Goal: Communication & Community: Connect with others

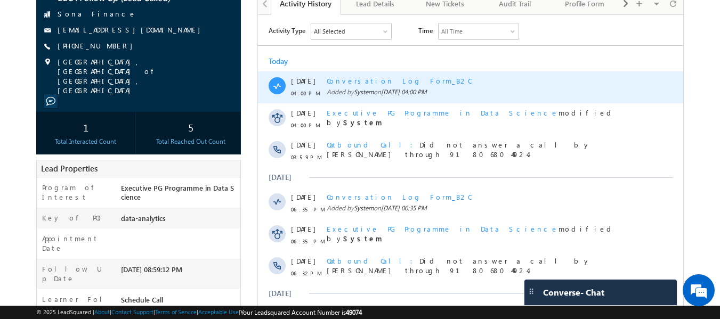
scroll to position [266, 0]
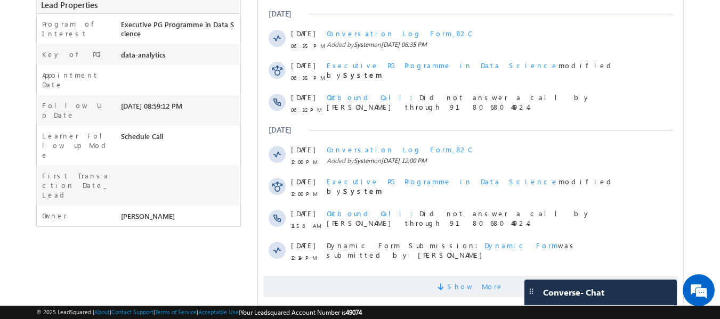
click at [455, 278] on span "Show More" at bounding box center [470, 286] width 414 height 21
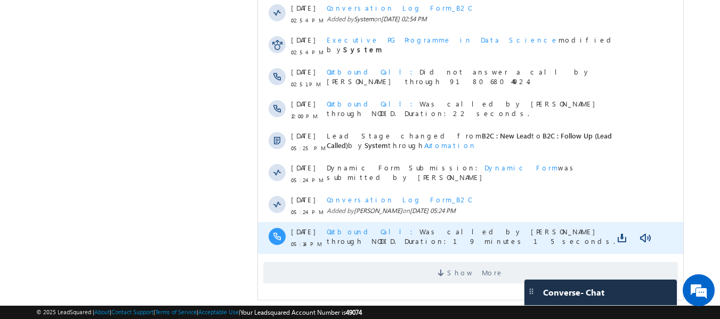
scroll to position [609, 0]
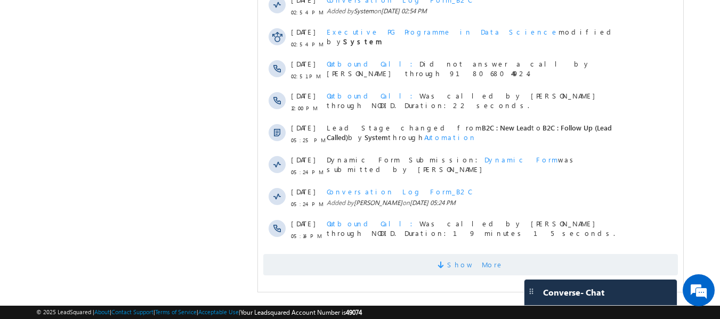
click at [489, 258] on span "Show More" at bounding box center [475, 264] width 56 height 21
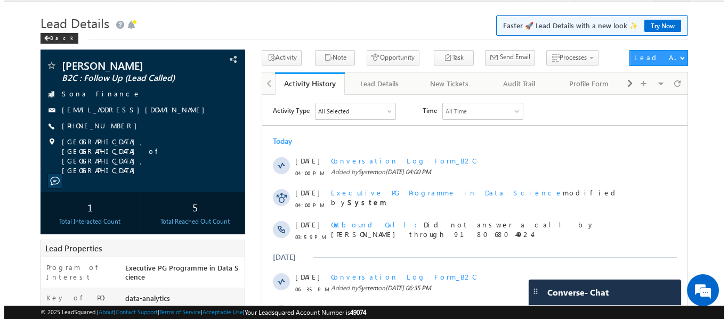
scroll to position [0, 0]
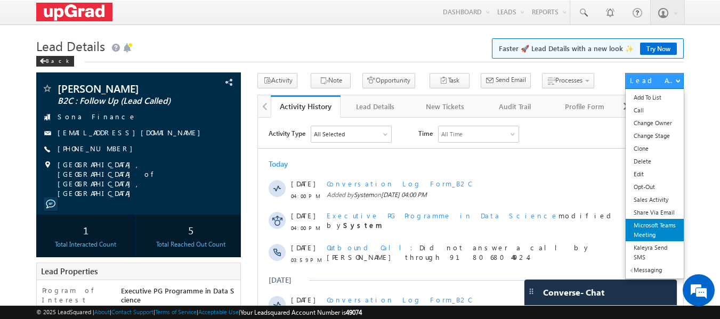
drag, startPoint x: 647, startPoint y: 234, endPoint x: 388, endPoint y: 115, distance: 285.0
click at [647, 234] on link "Microsoft Teams Meeting" at bounding box center [654, 230] width 58 height 22
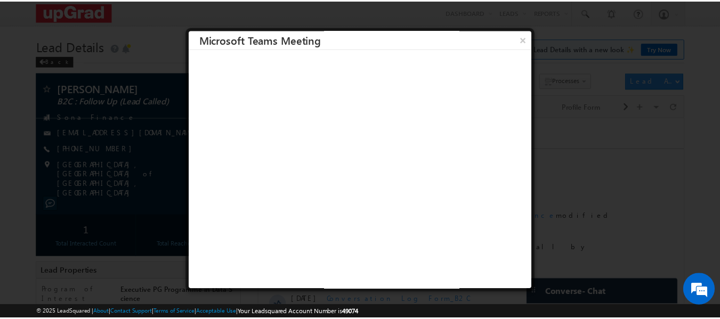
scroll to position [1, 0]
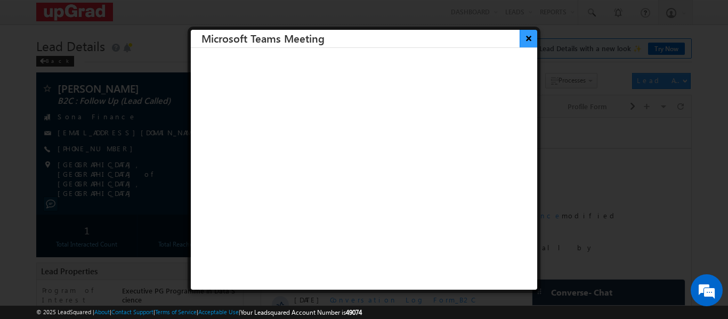
click at [519, 40] on button "×" at bounding box center [528, 38] width 18 height 19
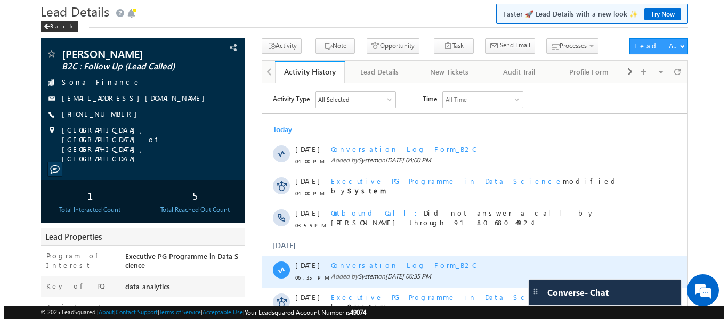
scroll to position [53, 0]
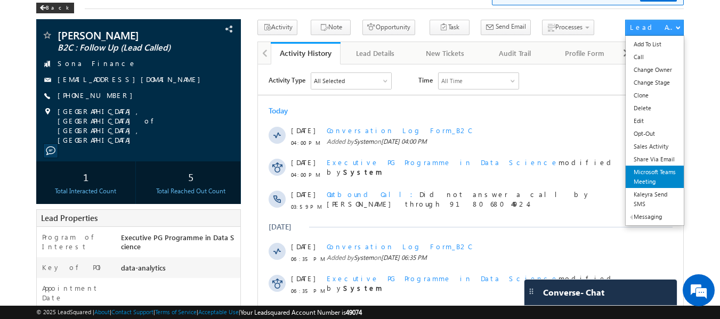
click at [653, 177] on link "Microsoft Teams Meeting" at bounding box center [654, 177] width 58 height 22
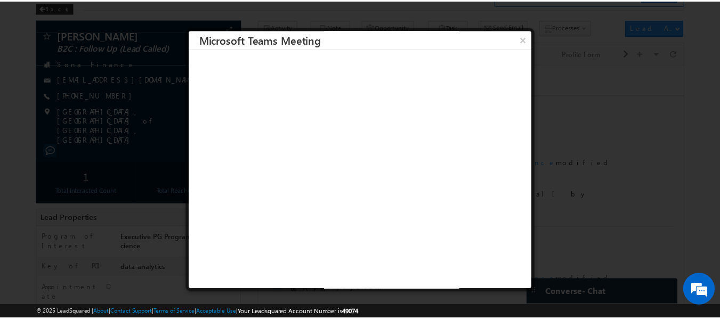
scroll to position [1, 0]
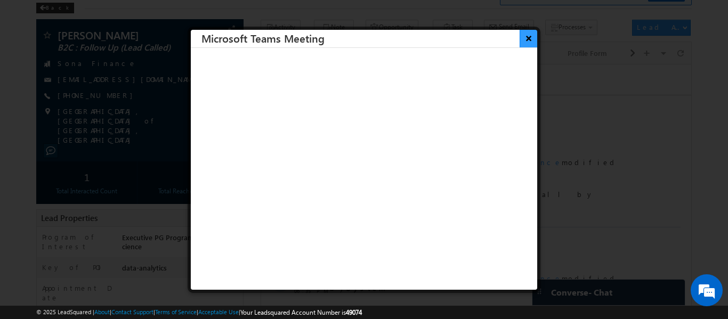
click at [523, 39] on button "×" at bounding box center [528, 38] width 18 height 19
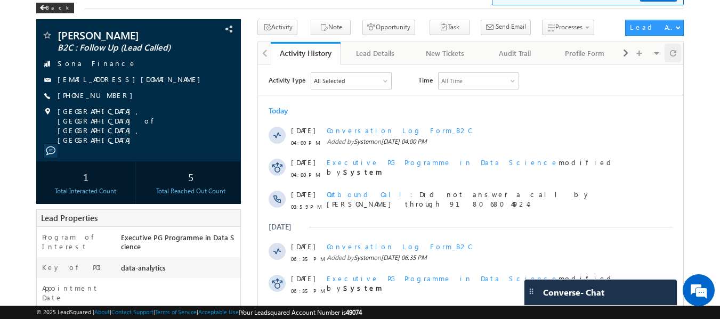
click at [675, 52] on span at bounding box center [673, 53] width 6 height 19
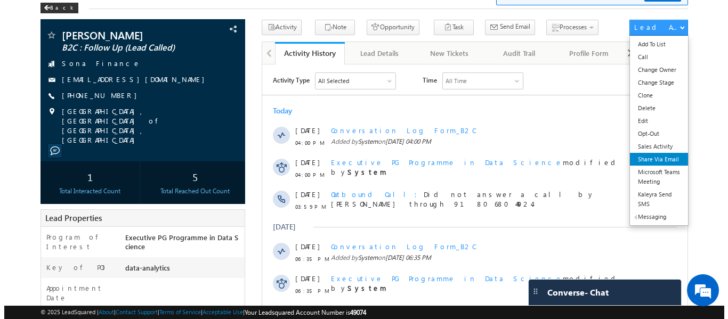
scroll to position [0, 0]
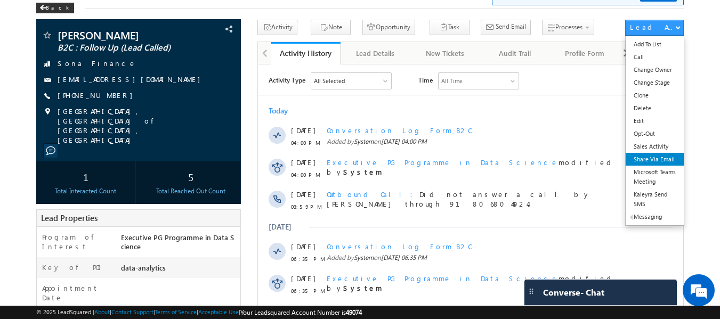
click at [641, 163] on link "Share Via Email" at bounding box center [654, 159] width 58 height 13
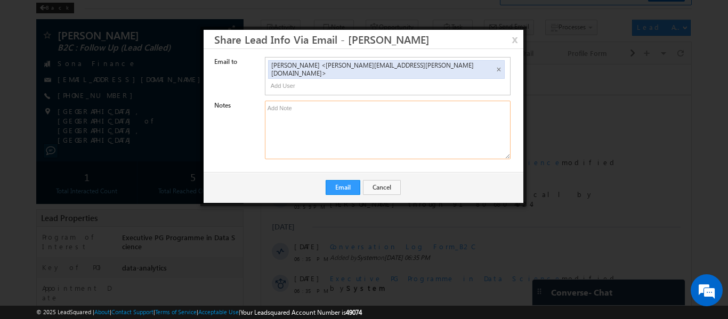
click at [415, 115] on textarea at bounding box center [388, 130] width 246 height 59
click at [517, 36] on button "x" at bounding box center [514, 39] width 17 height 19
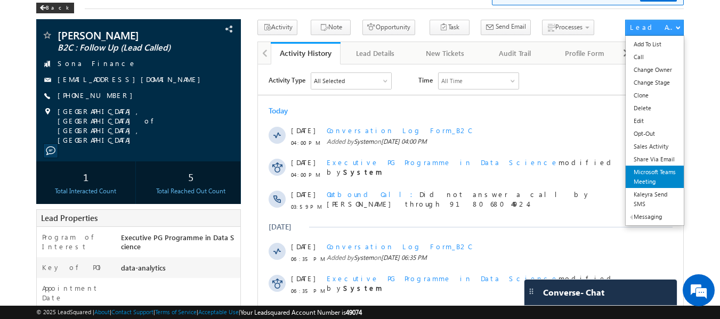
click at [649, 173] on link "Microsoft Teams Meeting" at bounding box center [654, 177] width 58 height 22
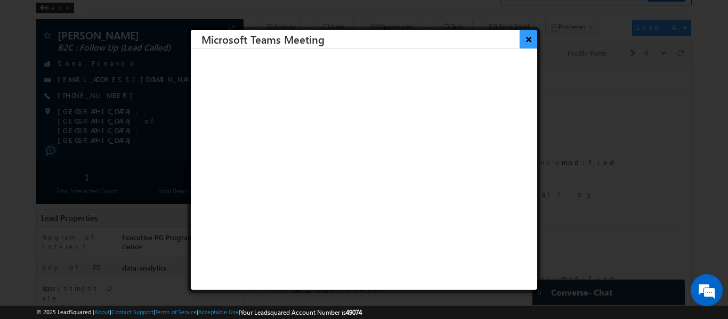
click at [522, 36] on button "×" at bounding box center [528, 39] width 18 height 19
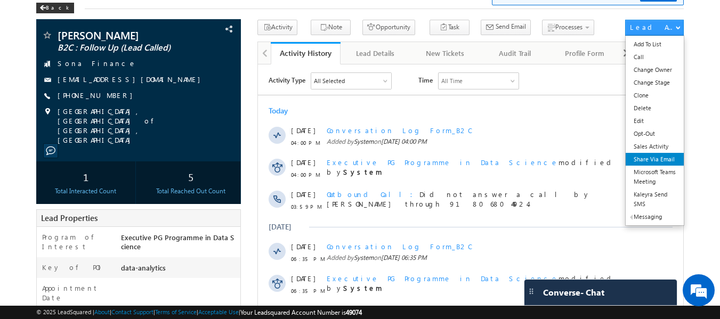
click at [648, 161] on link "Share Via Email" at bounding box center [654, 159] width 58 height 13
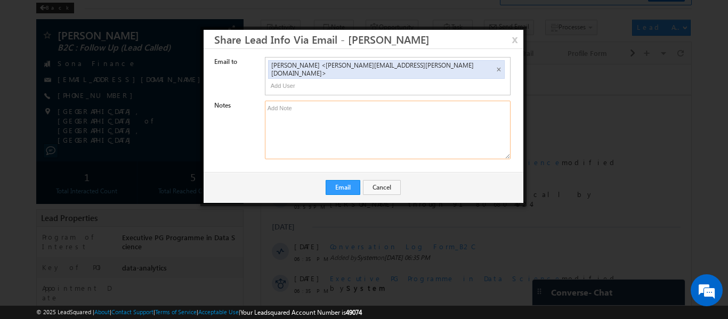
click at [372, 101] on textarea at bounding box center [388, 130] width 246 height 59
click at [516, 37] on button "x" at bounding box center [514, 39] width 17 height 19
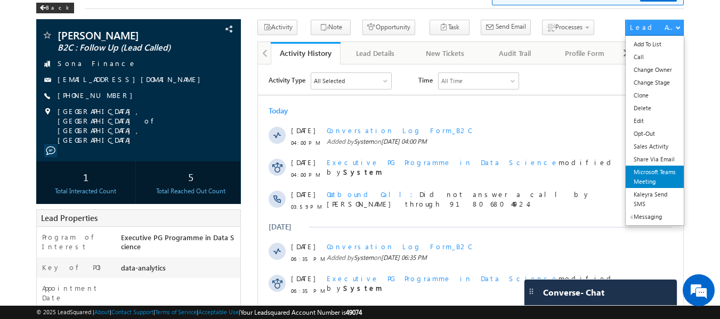
click at [647, 181] on link "Microsoft Teams Meeting" at bounding box center [654, 177] width 58 height 22
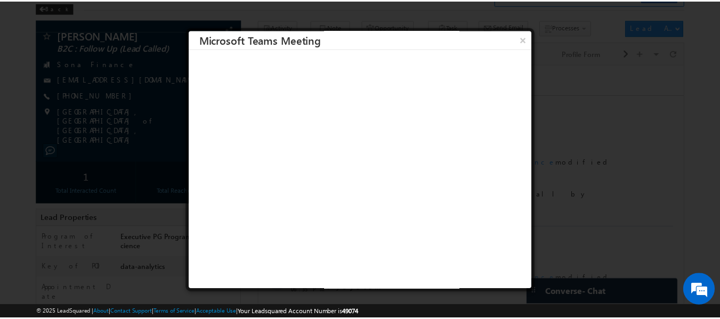
scroll to position [1, 0]
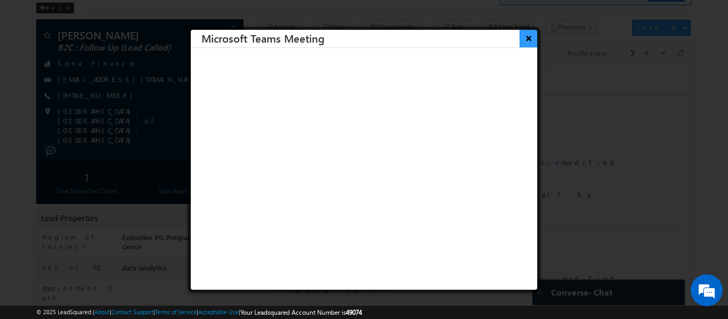
click at [519, 37] on button "×" at bounding box center [528, 38] width 18 height 19
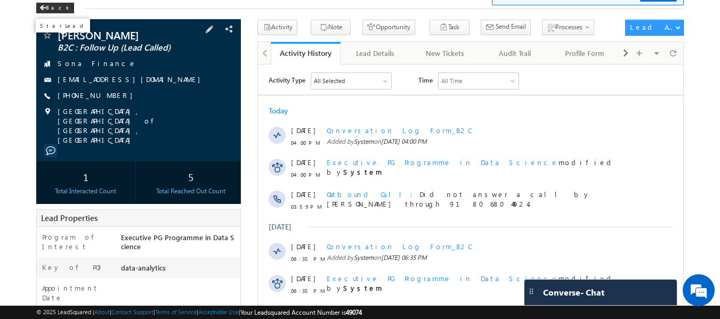
click at [52, 37] on span at bounding box center [47, 36] width 11 height 11
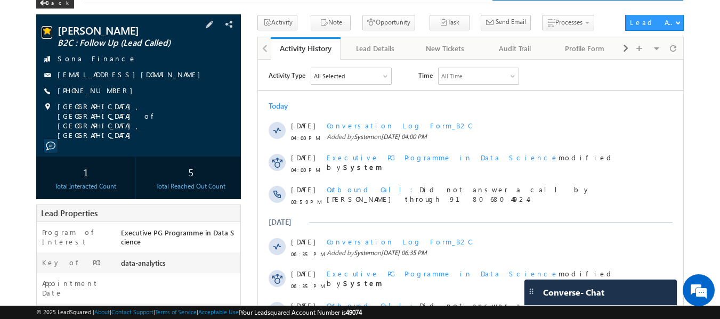
scroll to position [0, 0]
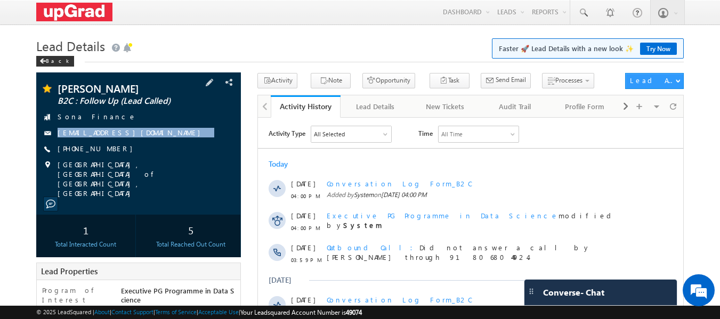
drag, startPoint x: 178, startPoint y: 130, endPoint x: 174, endPoint y: 143, distance: 13.0
click at [174, 143] on div "Dhwani Srivastava B2C : Follow Up (Lead Called) Sona Finance dhwanisrivastava40…" at bounding box center [139, 140] width 194 height 115
copy div "dhwanisrivastava40@gmail.com"
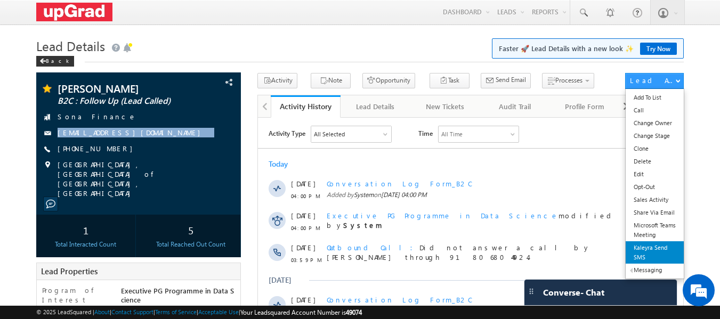
scroll to position [53, 0]
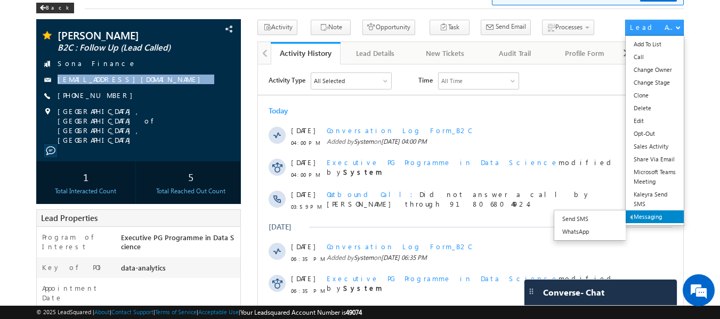
click at [640, 220] on link "Messaging" at bounding box center [654, 216] width 58 height 13
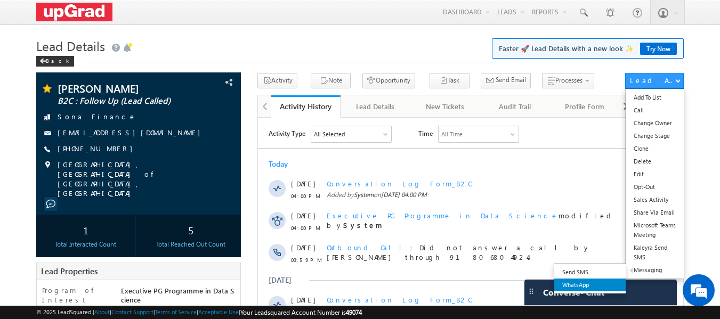
click at [587, 283] on link "WhatsApp" at bounding box center [589, 285] width 71 height 13
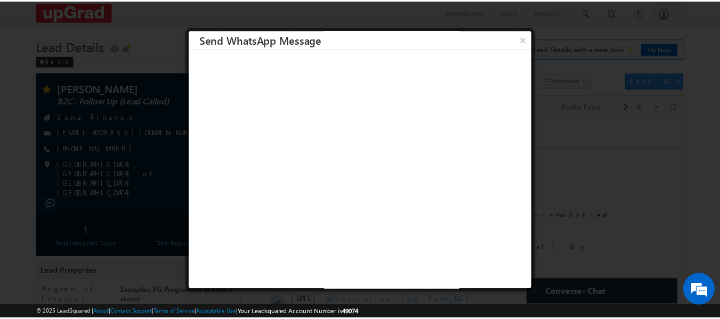
scroll to position [1, 0]
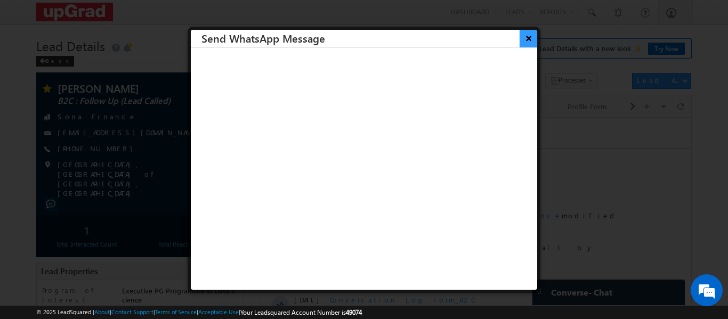
click at [522, 39] on button "×" at bounding box center [528, 38] width 18 height 19
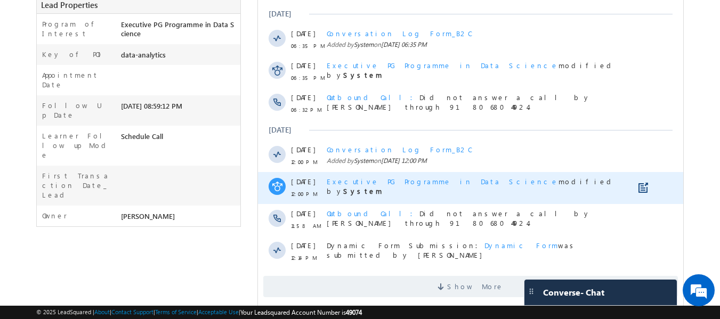
scroll to position [304, 0]
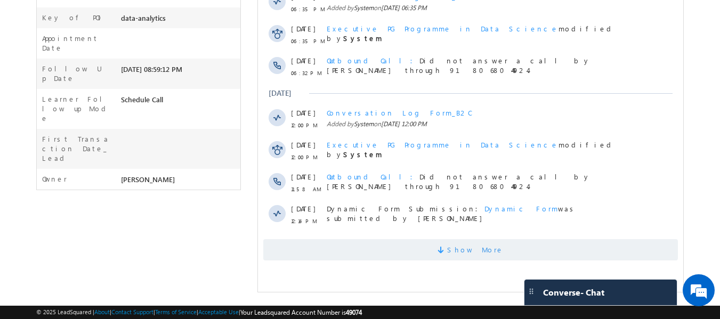
click at [484, 244] on span "Show More" at bounding box center [475, 249] width 56 height 21
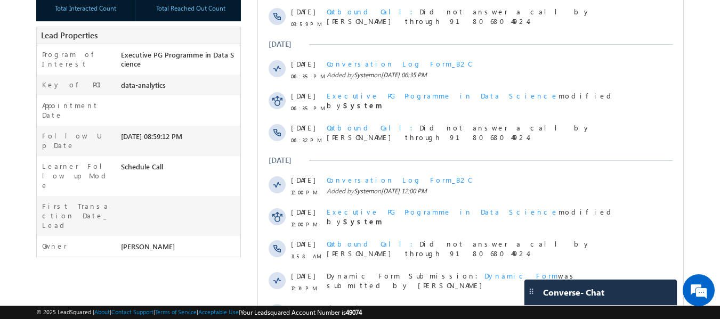
scroll to position [0, 0]
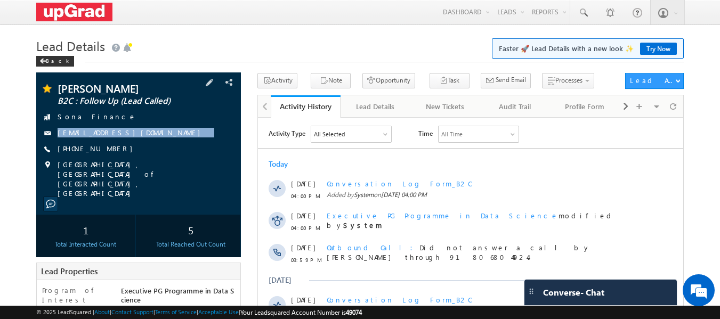
drag, startPoint x: 194, startPoint y: 125, endPoint x: 172, endPoint y: 154, distance: 37.6
click at [172, 154] on div "Dhwani Srivastava B2C : Follow Up (Lead Called) Sona Finance dhwanisrivastava40…" at bounding box center [139, 140] width 194 height 115
copy div "dhwanisrivastava40@gmail.com"
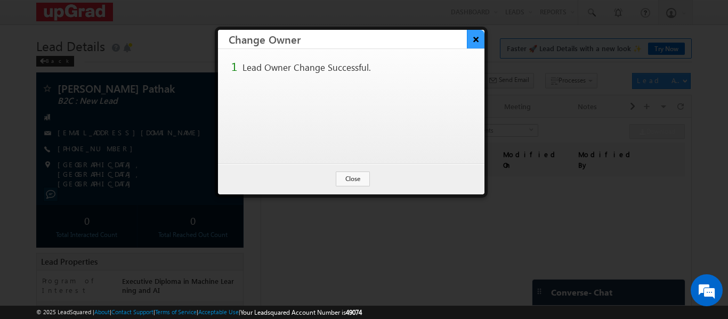
click at [477, 43] on button "×" at bounding box center [476, 39] width 18 height 19
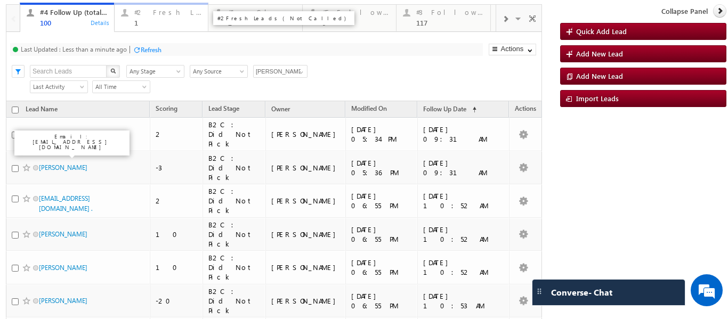
click at [168, 23] on div "1" at bounding box center [168, 23] width 68 height 8
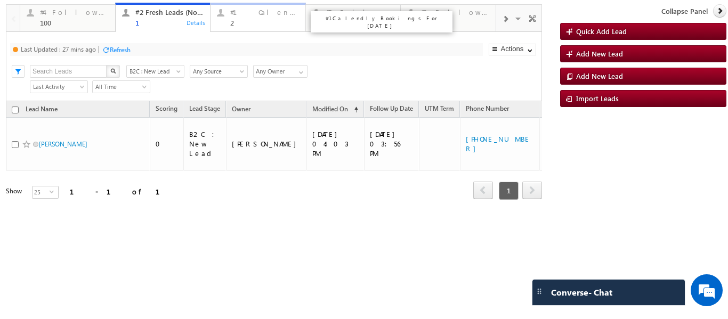
click at [235, 20] on div "2" at bounding box center [264, 23] width 69 height 8
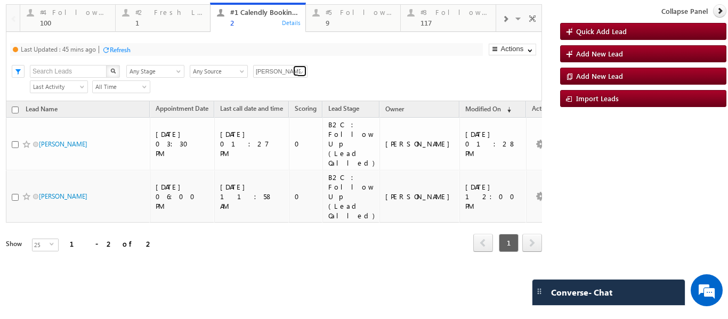
click at [302, 71] on span at bounding box center [301, 72] width 9 height 9
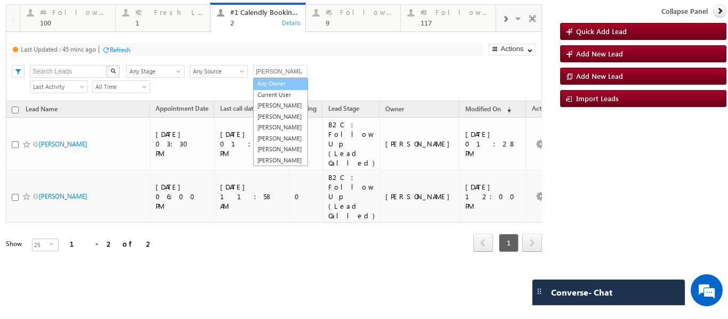
click at [280, 84] on link "Any Owner" at bounding box center [280, 84] width 55 height 12
type input "Any Owner"
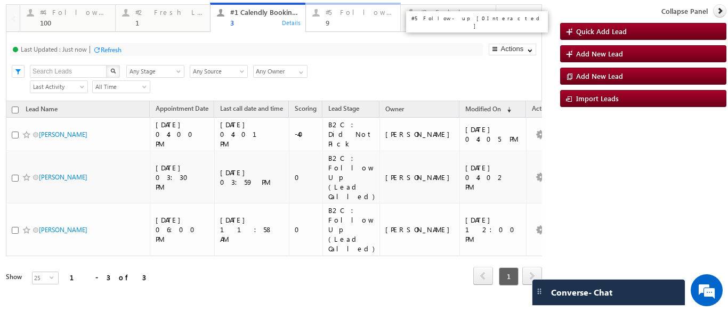
click at [336, 18] on div "#5 Follow-up [ 0 Interacted ] 9" at bounding box center [359, 16] width 69 height 21
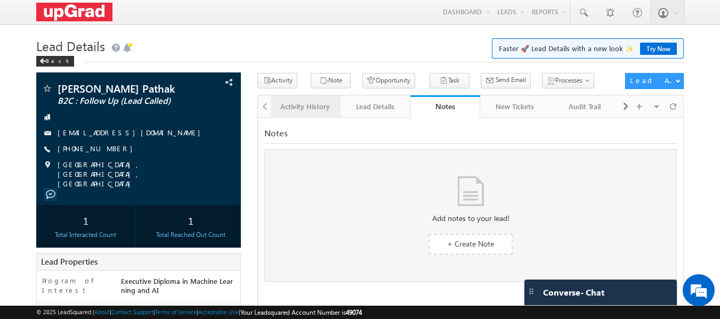
click at [297, 107] on div "Activity History" at bounding box center [305, 106] width 52 height 13
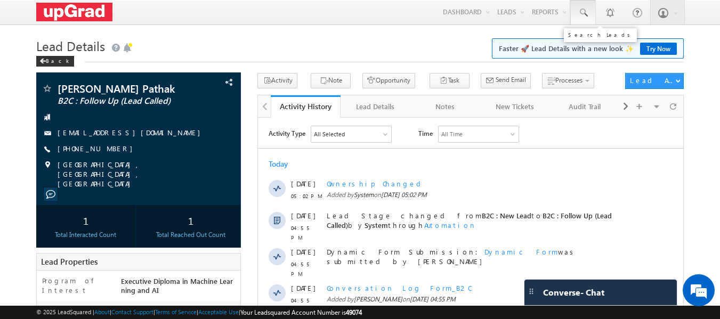
click at [582, 12] on span at bounding box center [582, 12] width 11 height 11
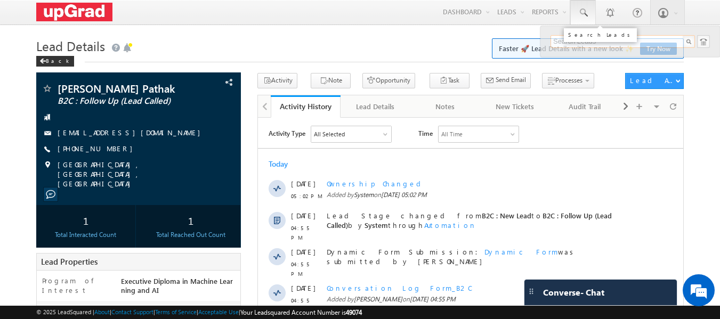
paste input "79053 00967"
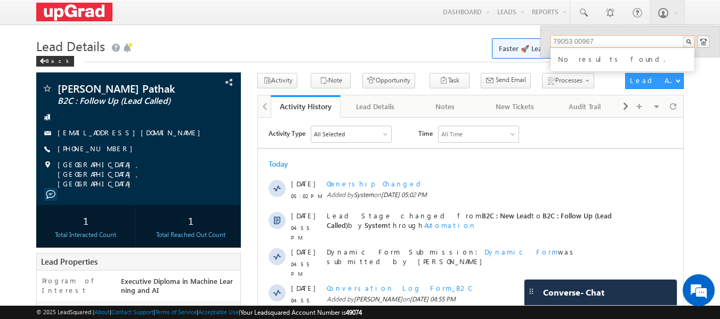
click at [577, 42] on input "79053 00967" at bounding box center [622, 41] width 144 height 13
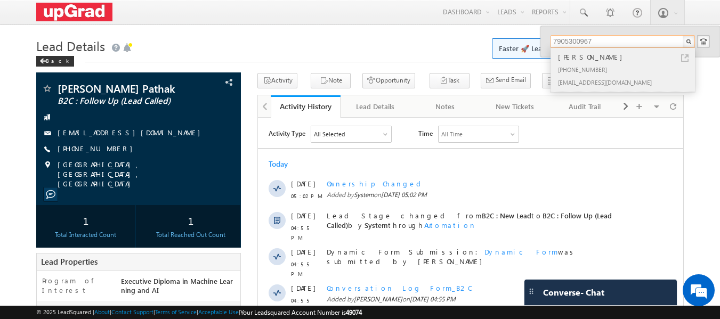
type input "7905300967"
click at [584, 57] on div "[PERSON_NAME]" at bounding box center [627, 57] width 143 height 12
